Goal: Task Accomplishment & Management: Manage account settings

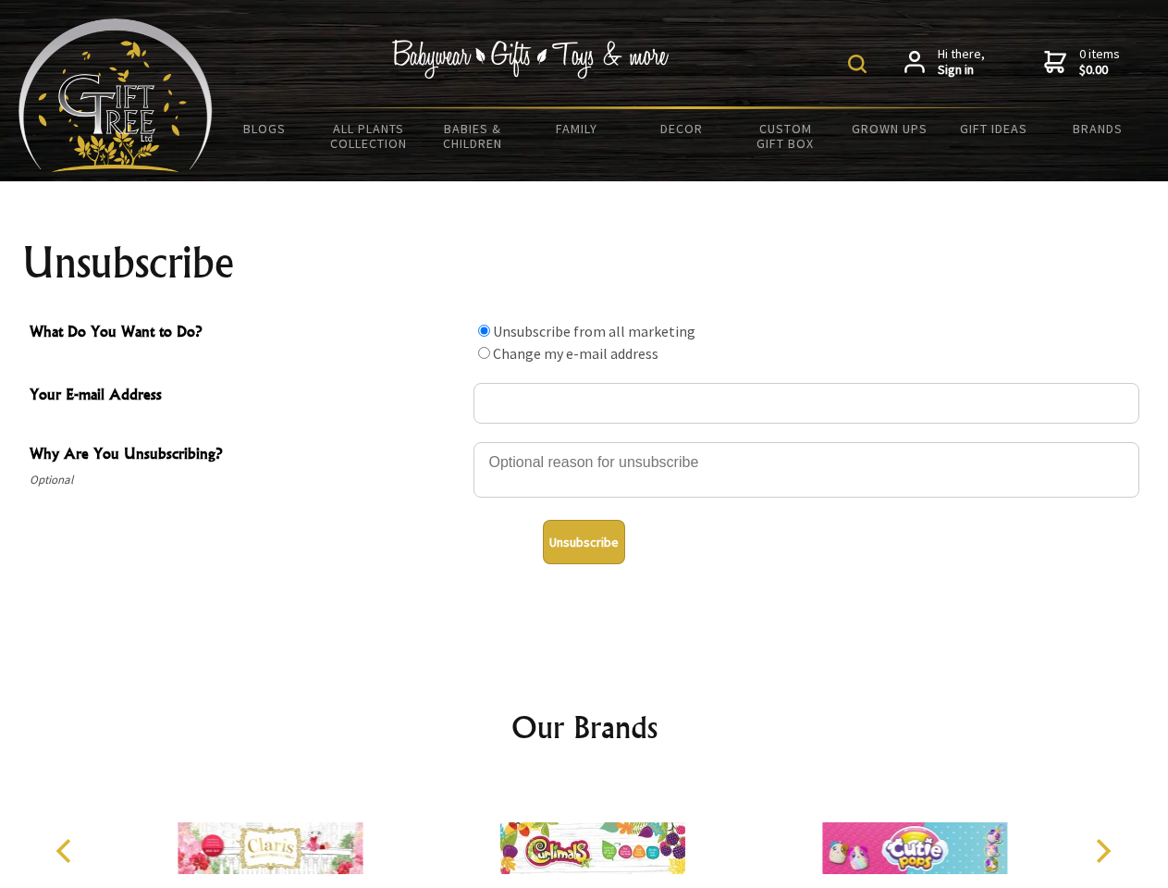
click at [860, 64] on img at bounding box center [857, 64] width 18 height 18
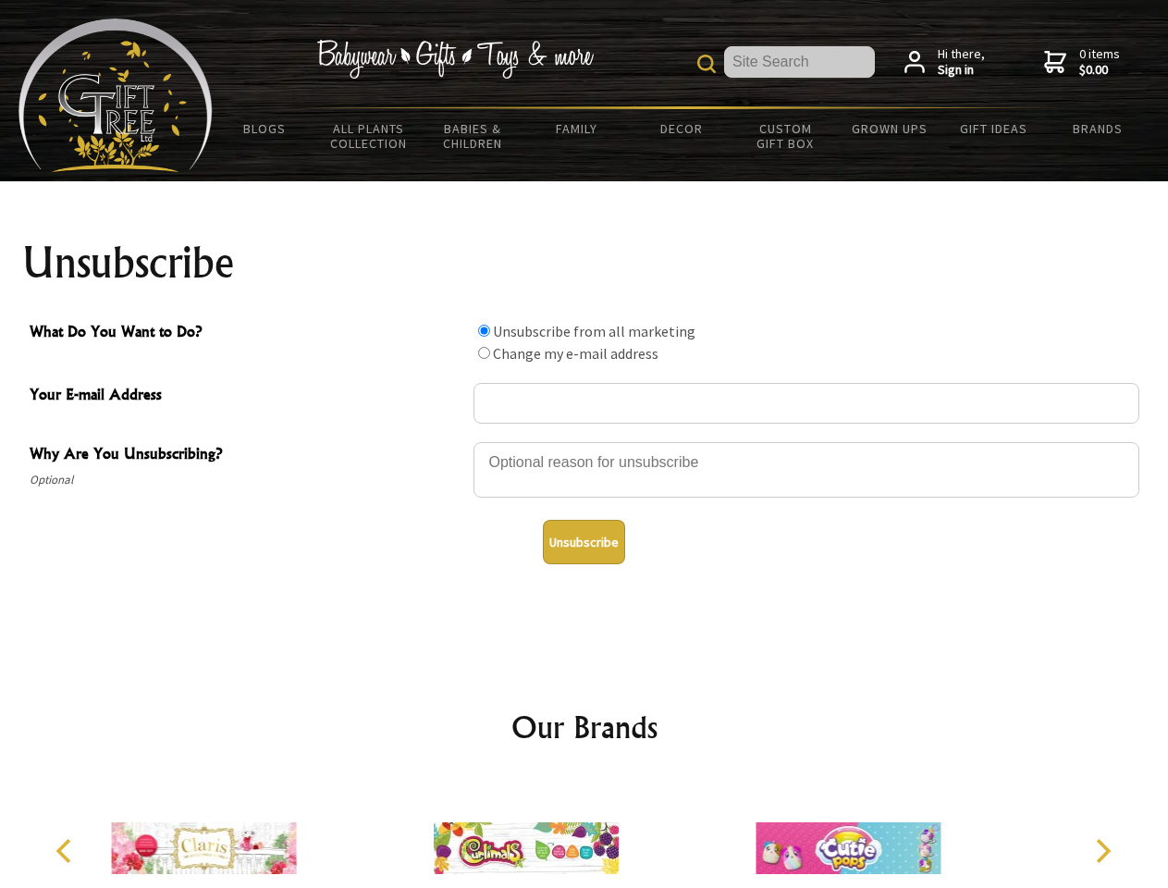
click at [584, 441] on div at bounding box center [806, 472] width 666 height 65
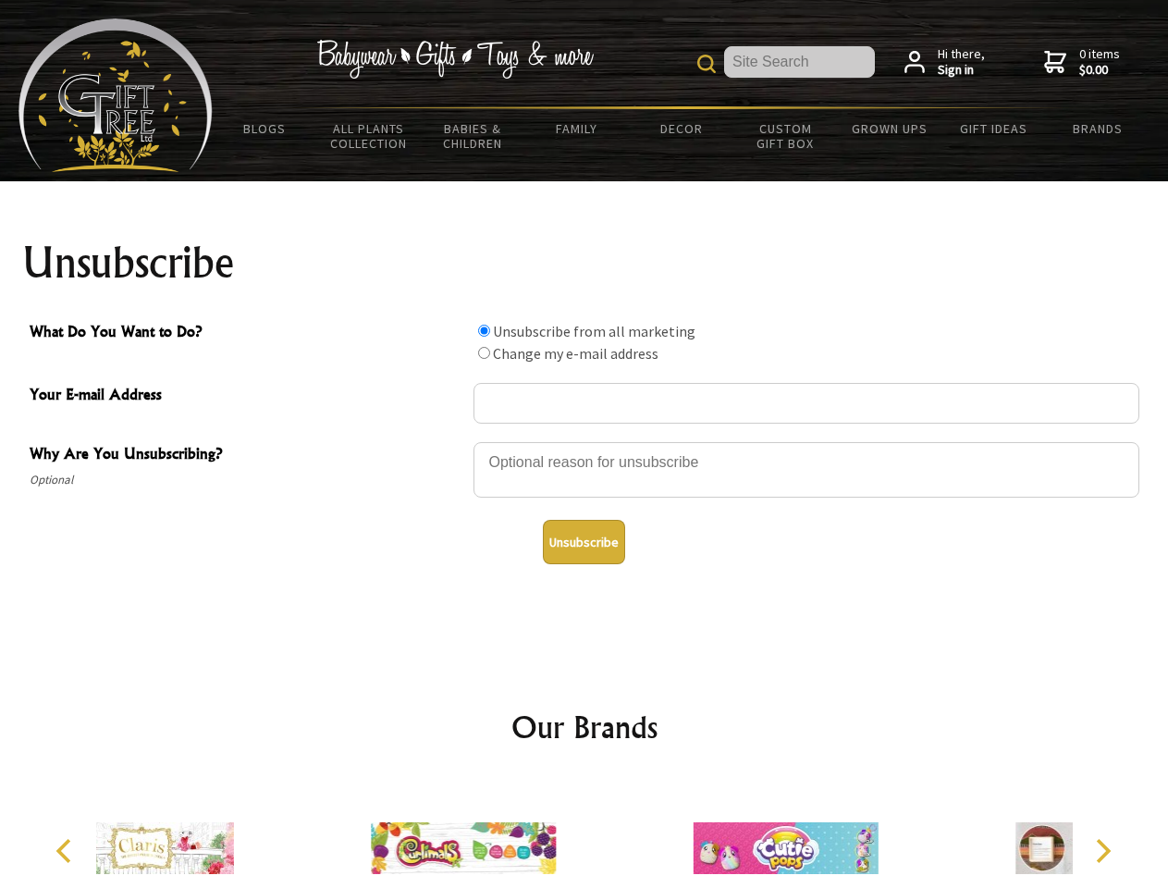
click at [484, 330] on input "What Do You Want to Do?" at bounding box center [484, 331] width 12 height 12
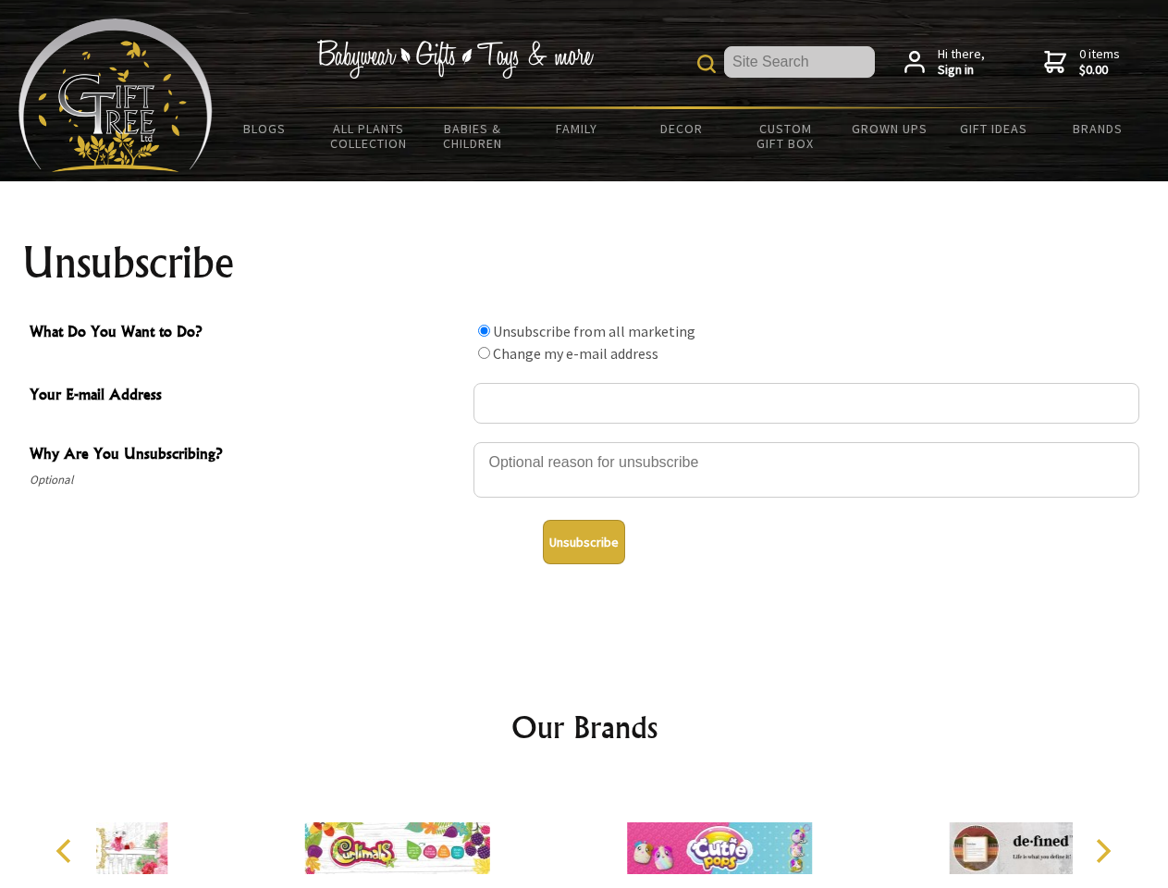
click at [484, 352] on input "What Do You Want to Do?" at bounding box center [484, 353] width 12 height 12
radio input "true"
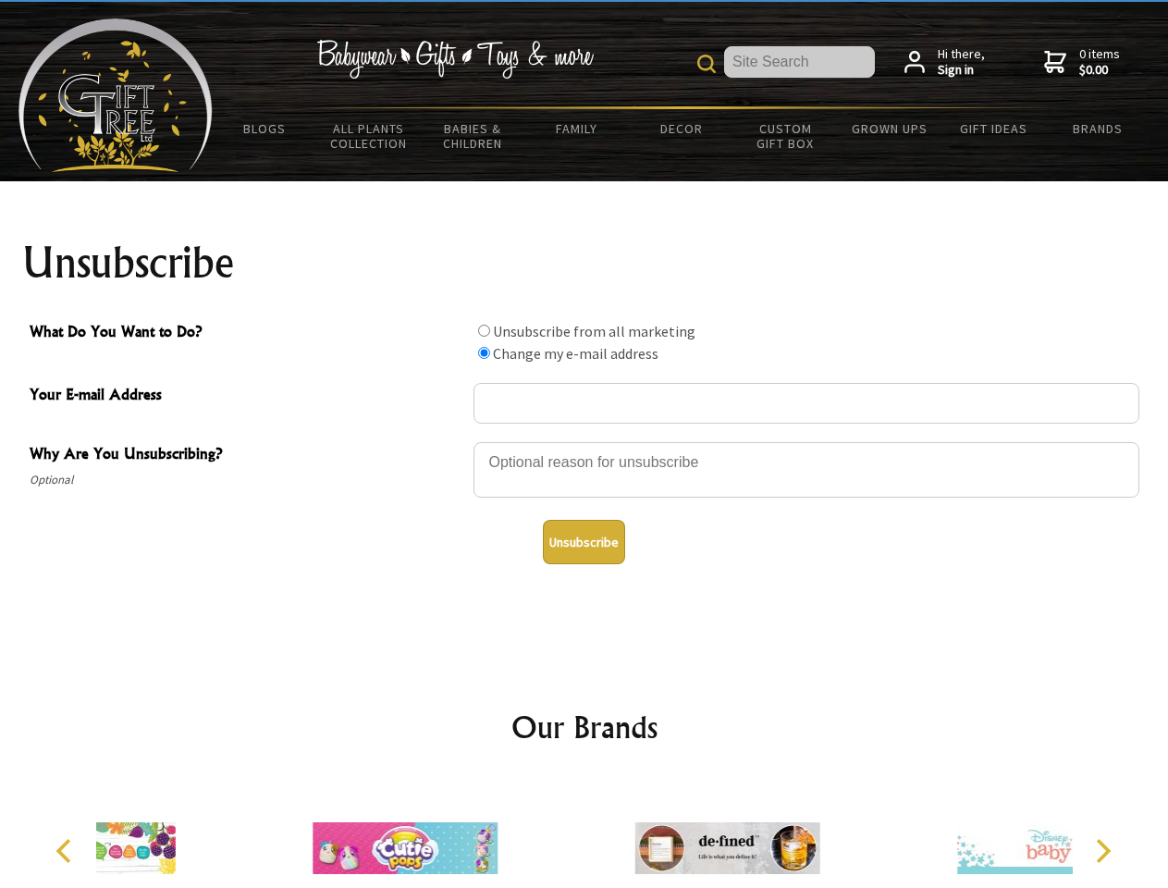
click at [583, 542] on button "Unsubscribe" at bounding box center [584, 542] width 82 height 44
click at [67, 851] on icon "Previous" at bounding box center [66, 851] width 24 height 24
click at [1102, 851] on icon "Next" at bounding box center [1101, 851] width 24 height 24
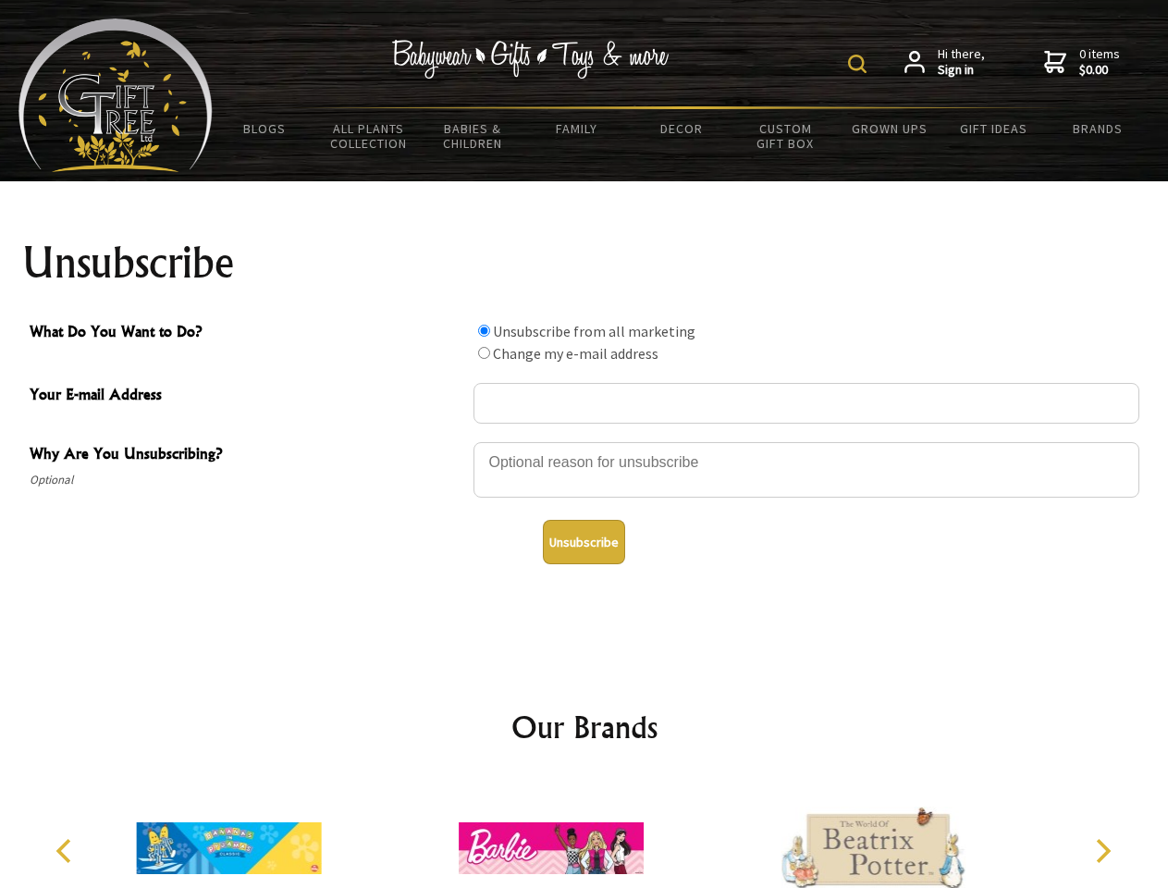
click at [860, 64] on img at bounding box center [857, 64] width 18 height 18
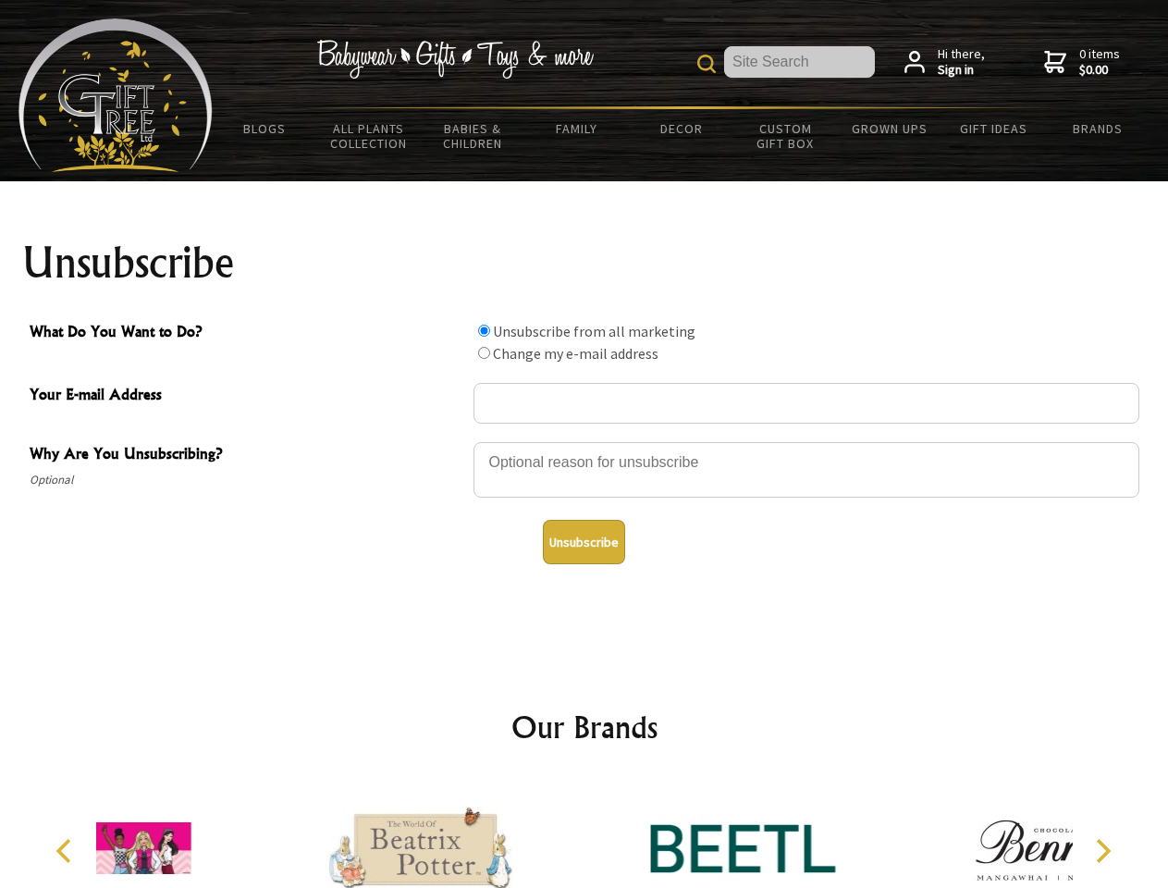
click at [584, 441] on div at bounding box center [806, 472] width 666 height 65
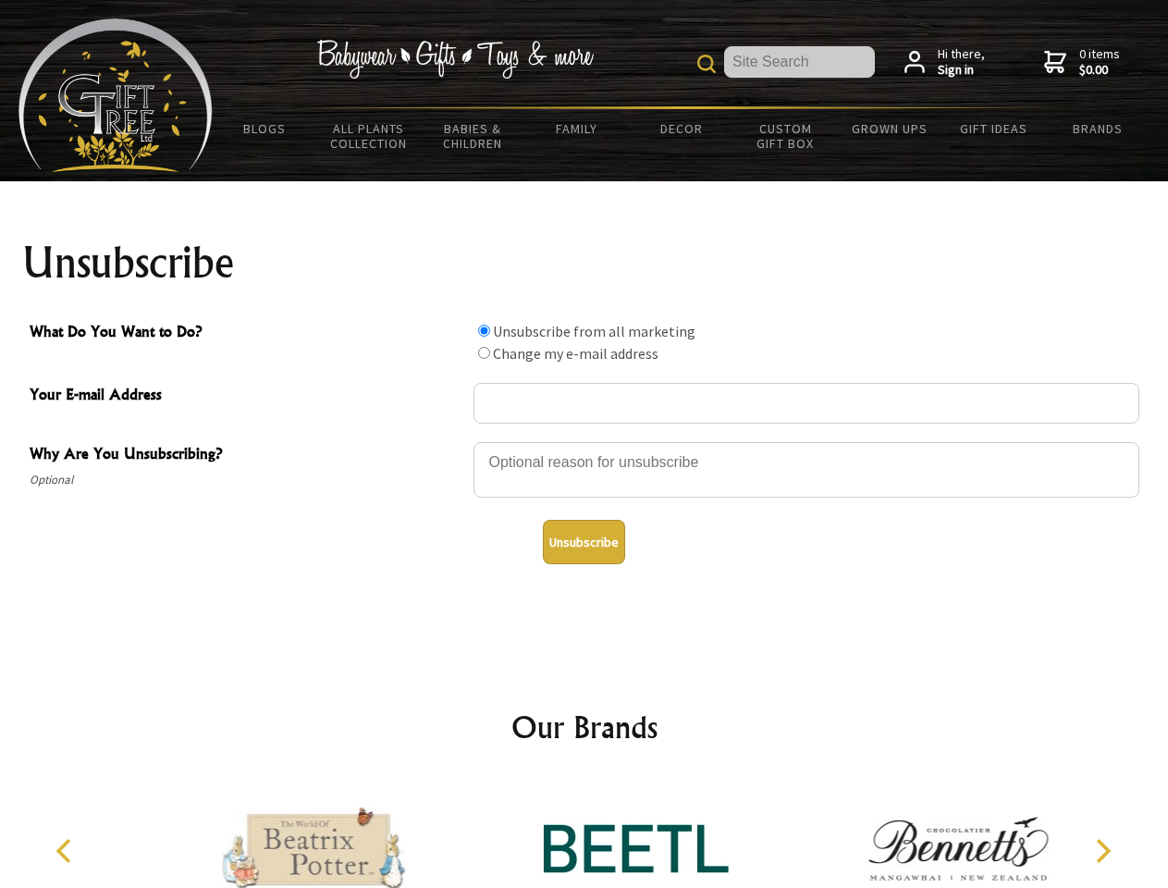
click at [484, 330] on input "What Do You Want to Do?" at bounding box center [484, 331] width 12 height 12
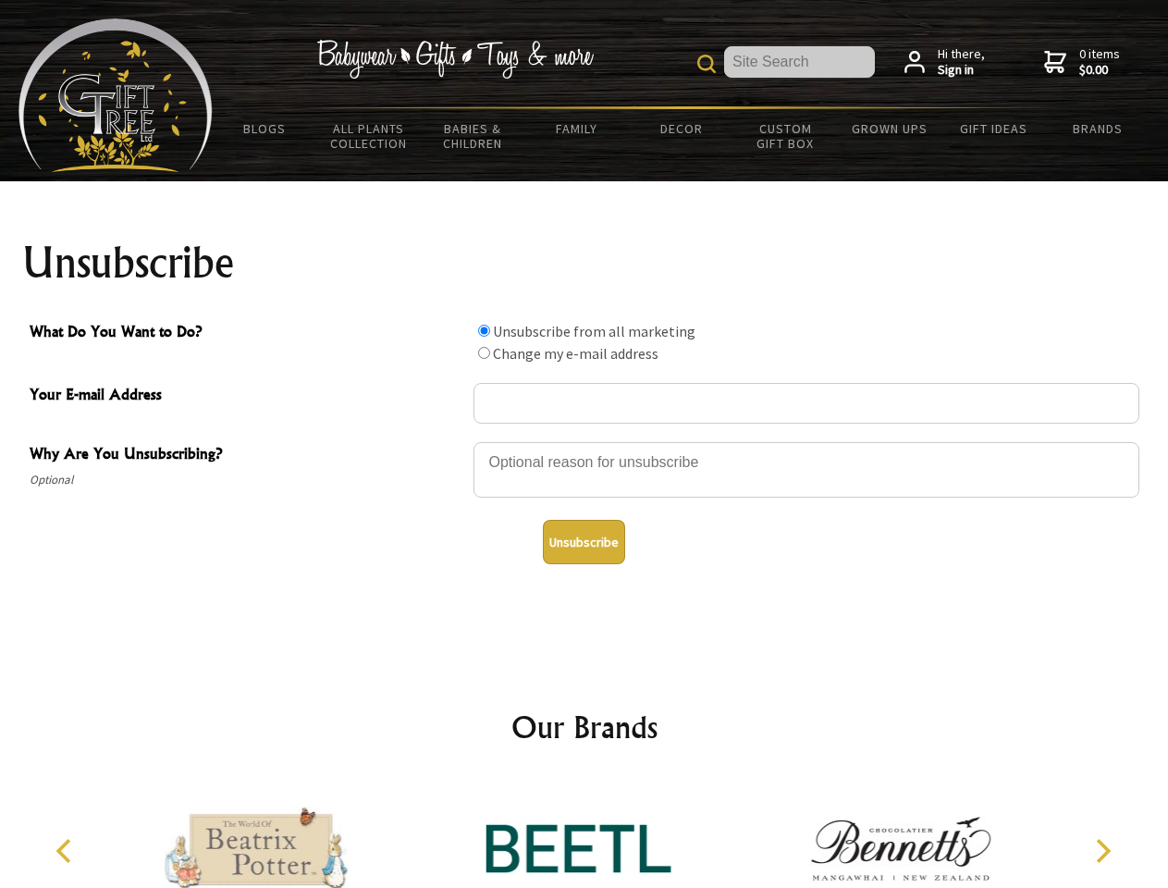
click at [484, 352] on input "What Do You Want to Do?" at bounding box center [484, 353] width 12 height 12
radio input "true"
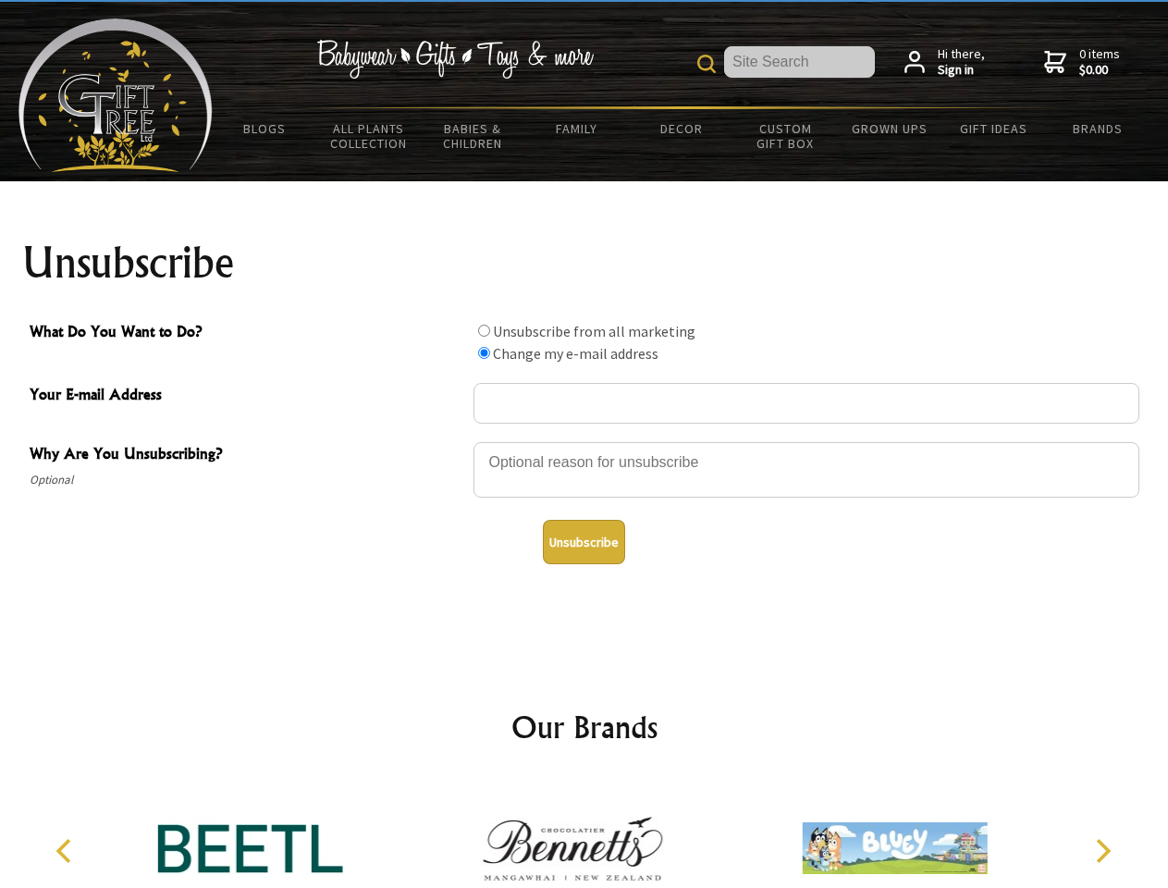
click at [583, 542] on button "Unsubscribe" at bounding box center [584, 542] width 82 height 44
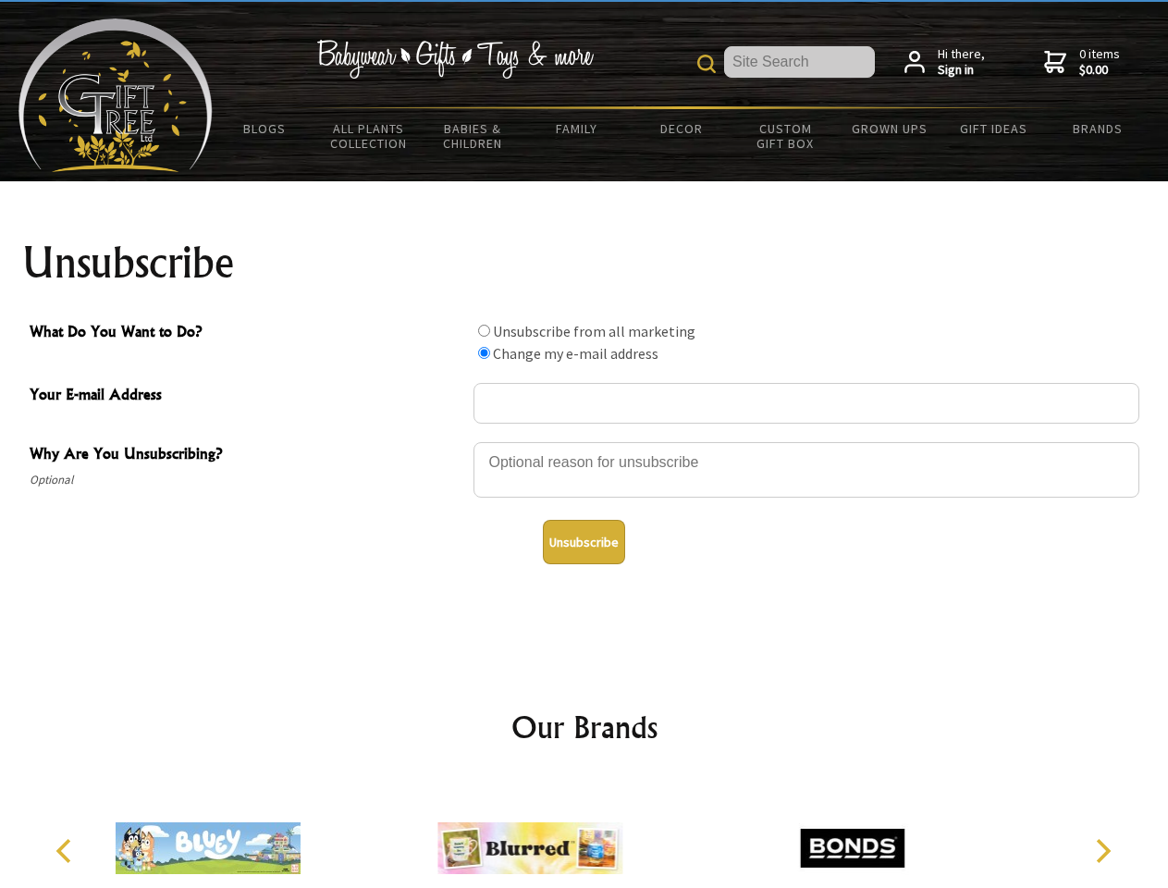
click at [67, 851] on icon "Previous" at bounding box center [66, 851] width 24 height 24
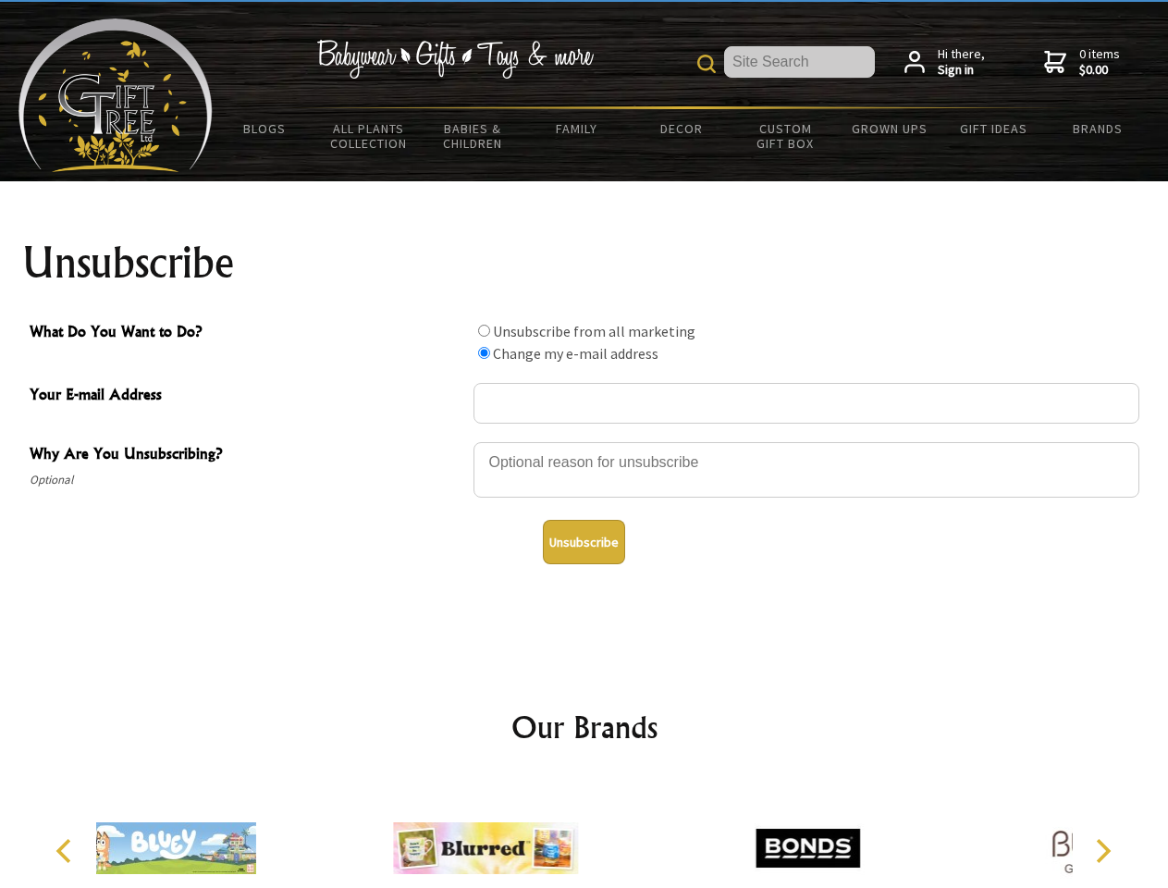
click at [1102, 851] on icon "Next" at bounding box center [1101, 851] width 24 height 24
